Goal: Navigation & Orientation: Find specific page/section

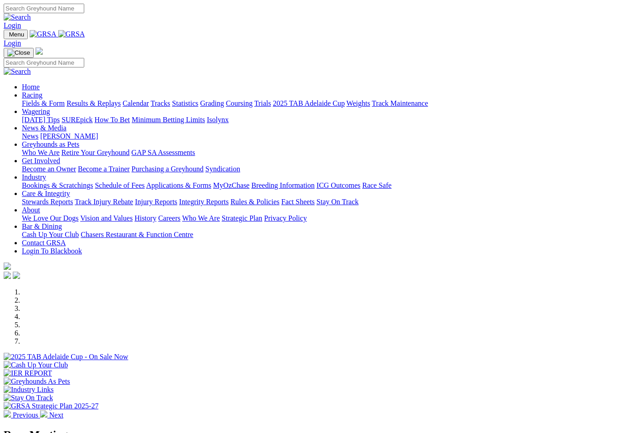
click at [42, 91] on link "Racing" at bounding box center [32, 95] width 20 height 8
click at [271, 99] on link "Trials" at bounding box center [262, 103] width 17 height 8
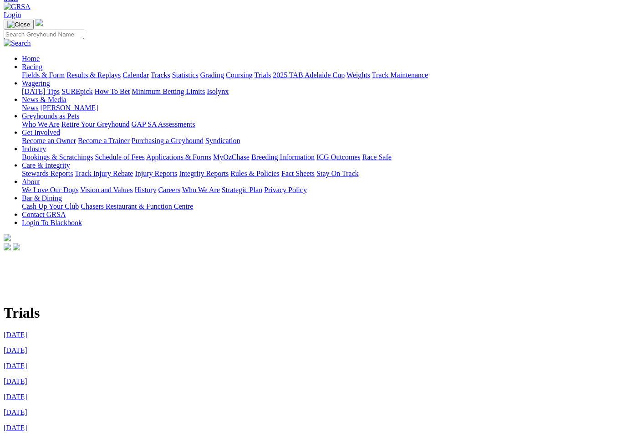
scroll to position [34, 0]
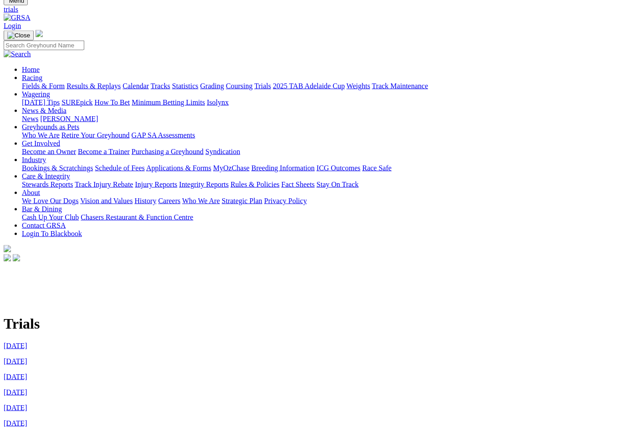
click at [27, 342] on link "[DATE]" at bounding box center [16, 346] width 24 height 8
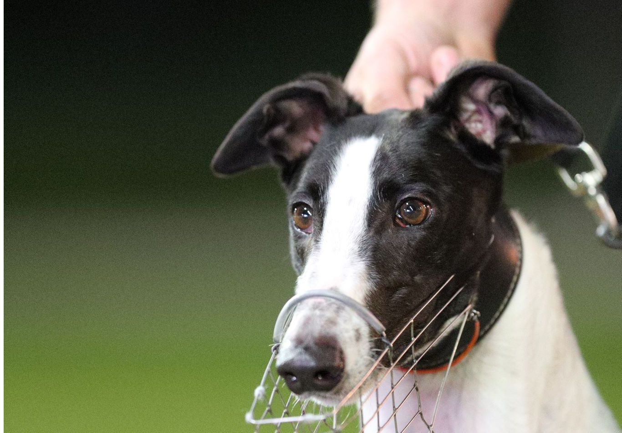
scroll to position [568, 0]
